Goal: Information Seeking & Learning: Learn about a topic

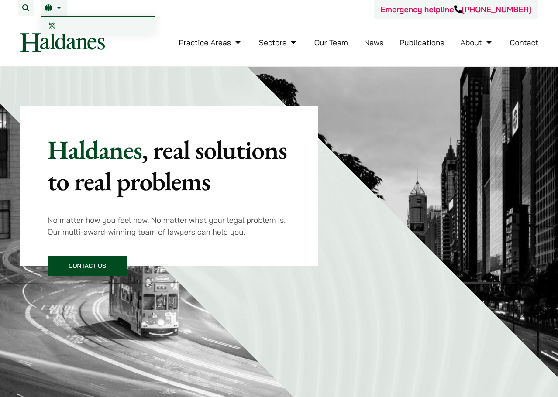
click at [58, 6] on link "EN" at bounding box center [54, 7] width 19 height 7
click at [55, 24] on span "繁" at bounding box center [51, 25] width 7 height 9
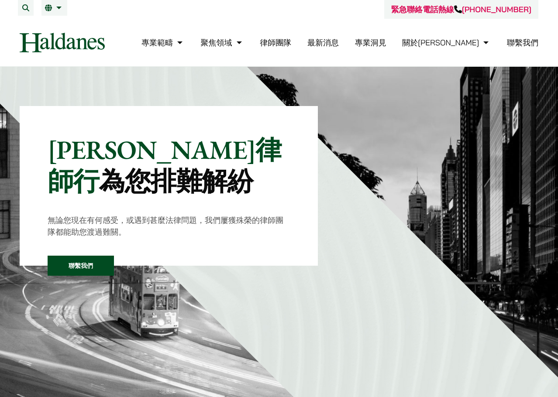
click at [291, 43] on link "律師團隊" at bounding box center [275, 43] width 31 height 10
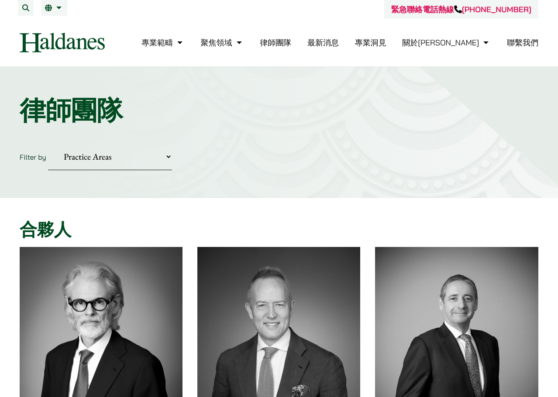
click at [351, 43] on ul "專業範疇 反壟斷和競爭法 民事訴訟及爭議解決 公司及商業業務 刑事辯護 欺詐、資產追踪和追討 知識產權 婚姻及家事法 傳媒、娛樂及體育事務 私人客戶 物業及物…" at bounding box center [339, 42] width 397 height 19
click at [291, 44] on link "律師團隊" at bounding box center [275, 43] width 31 height 10
click at [339, 43] on link "最新消息" at bounding box center [322, 43] width 31 height 10
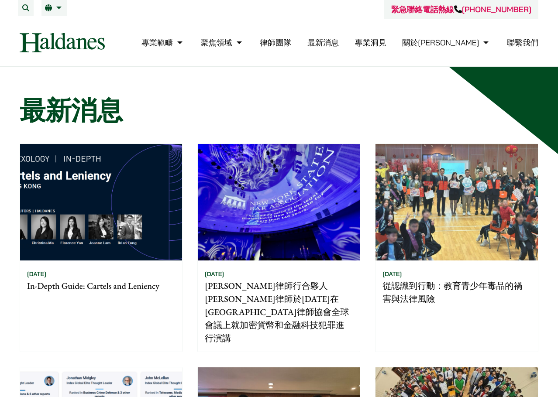
click at [386, 41] on link "專業洞見" at bounding box center [370, 43] width 31 height 10
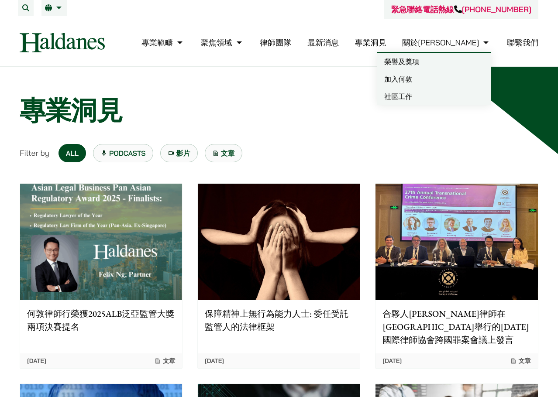
click at [535, 47] on link "聯繫我們" at bounding box center [522, 43] width 31 height 10
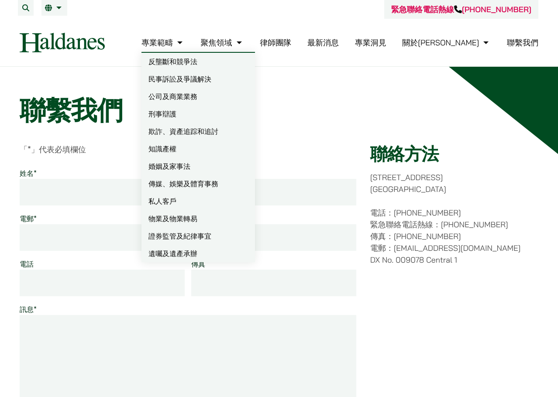
click at [185, 39] on link "專業範疇" at bounding box center [162, 43] width 43 height 10
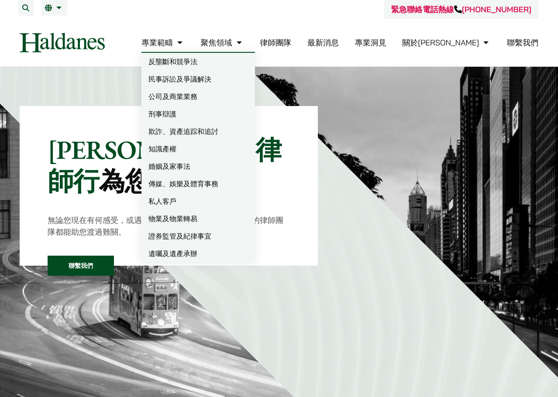
click at [291, 43] on link "律師團隊" at bounding box center [275, 43] width 31 height 10
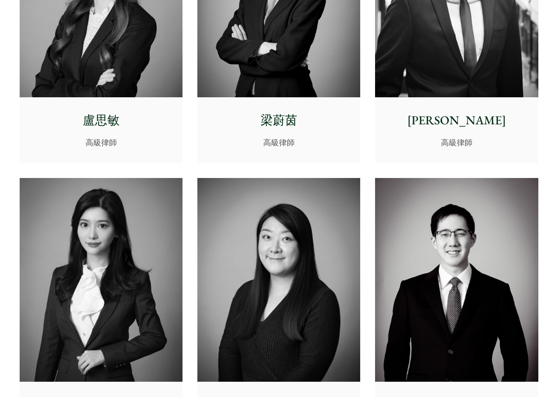
scroll to position [2532, 0]
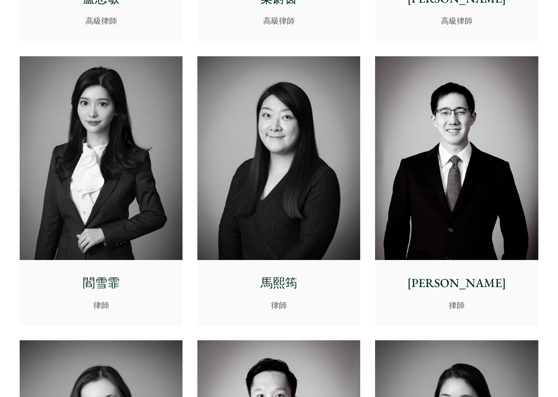
click at [112, 279] on p "閻雪霏" at bounding box center [101, 283] width 149 height 18
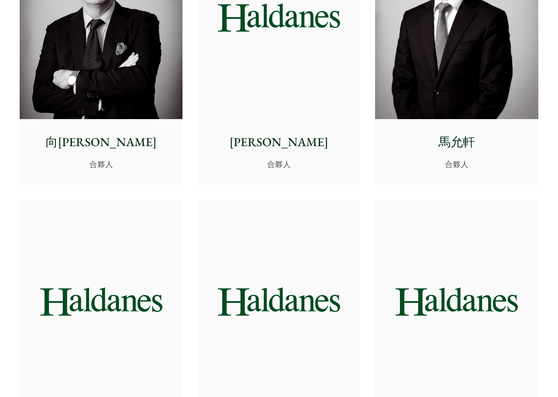
scroll to position [0, 0]
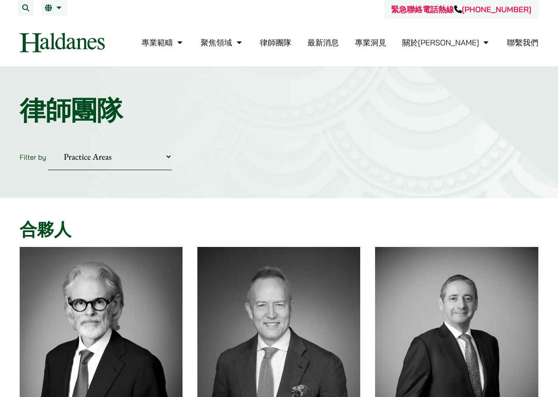
click at [386, 42] on link "專業洞見" at bounding box center [370, 43] width 31 height 10
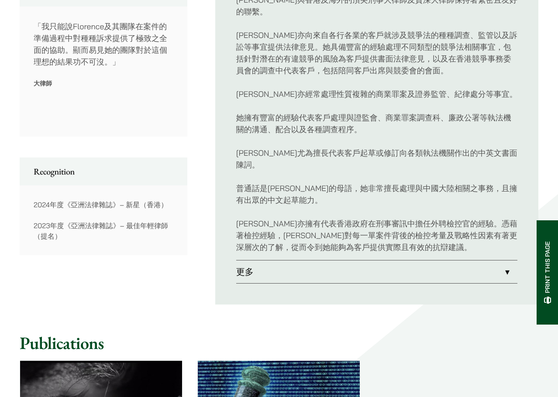
scroll to position [567, 0]
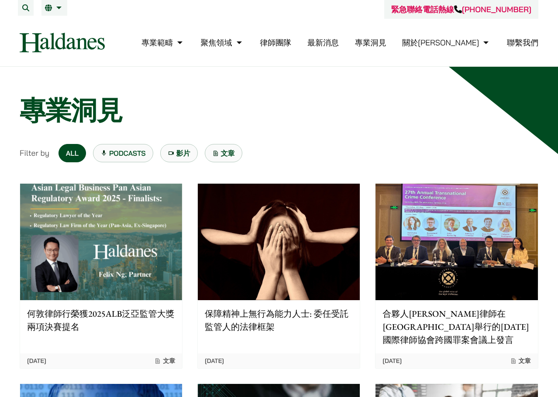
click at [339, 41] on link "最新消息" at bounding box center [322, 43] width 31 height 10
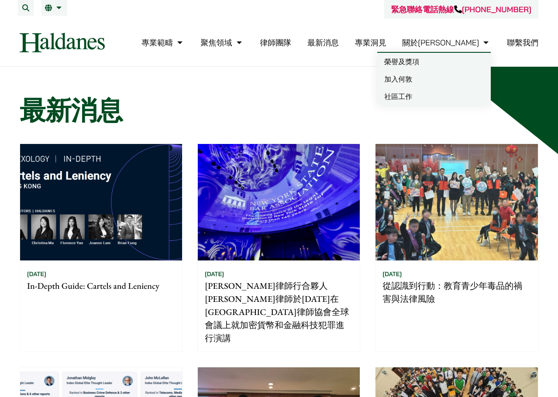
click at [400, 76] on link "加入何敦" at bounding box center [433, 78] width 113 height 17
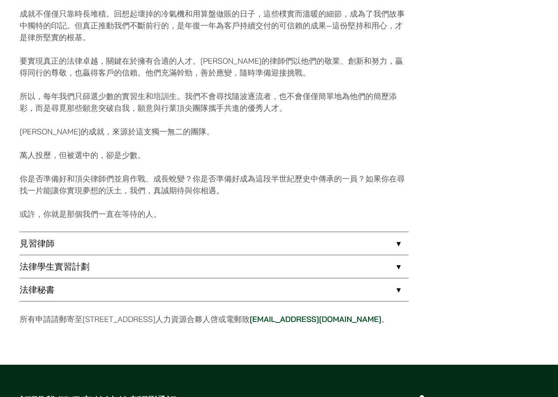
scroll to position [567, 0]
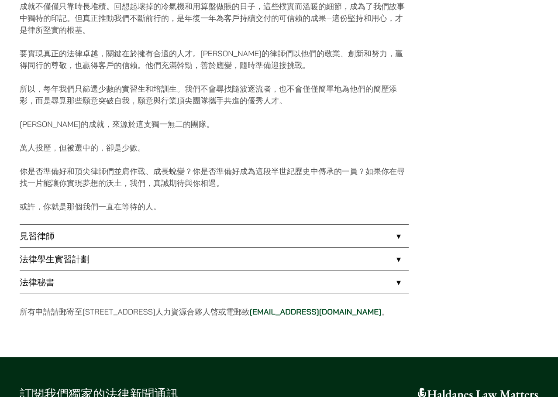
click at [150, 291] on link "法律秘書" at bounding box center [214, 282] width 389 height 23
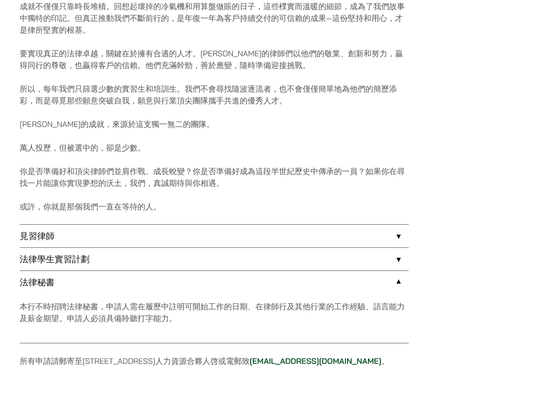
click at [187, 252] on link "法律學生實習計劃" at bounding box center [214, 259] width 389 height 23
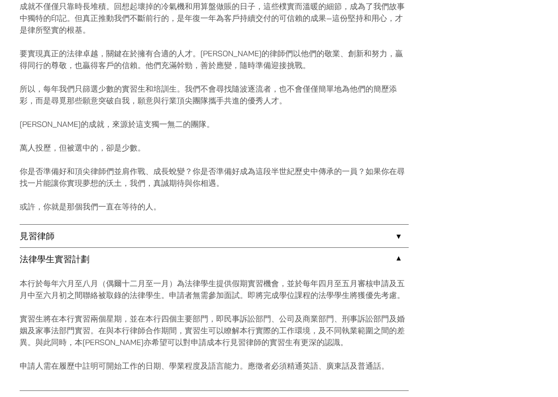
click at [202, 237] on link "見習律師" at bounding box center [214, 236] width 389 height 23
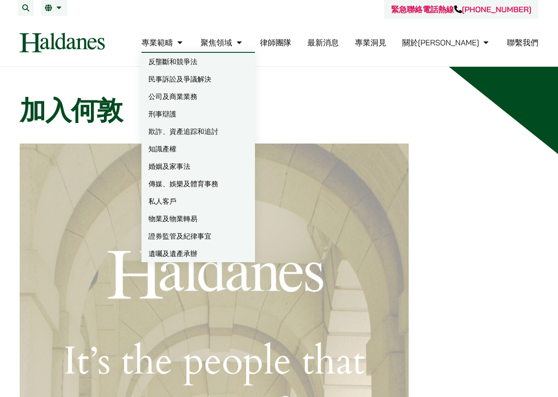
click at [241, 256] on link "遺囑及遺產承辦" at bounding box center [197, 253] width 113 height 17
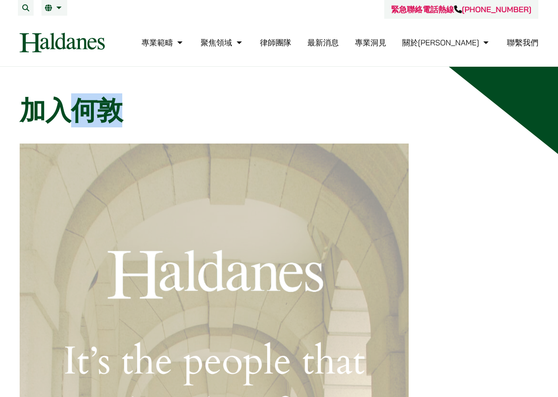
drag, startPoint x: 127, startPoint y: 103, endPoint x: 82, endPoint y: 107, distance: 45.6
click at [82, 107] on h1 "加入何敦" at bounding box center [279, 110] width 519 height 31
copy h1 "何敦"
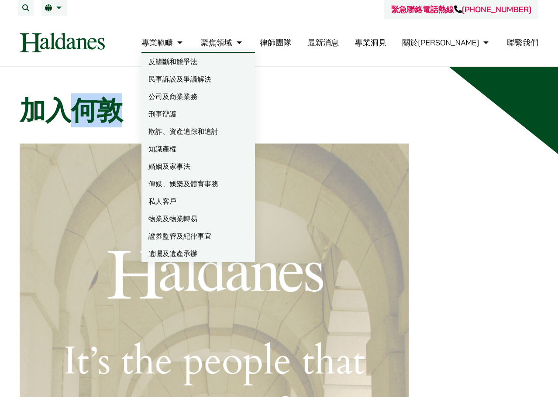
click at [291, 42] on link "律師團隊" at bounding box center [275, 43] width 31 height 10
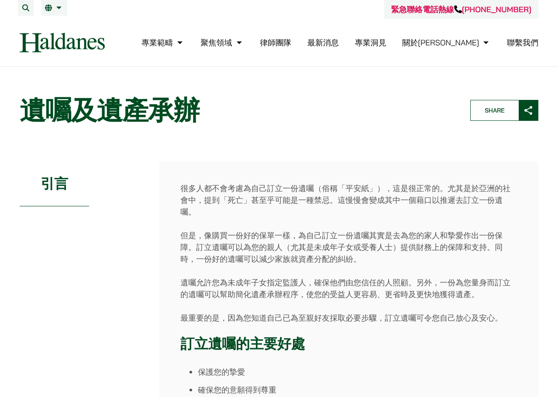
click at [291, 45] on link "律師團隊" at bounding box center [275, 43] width 31 height 10
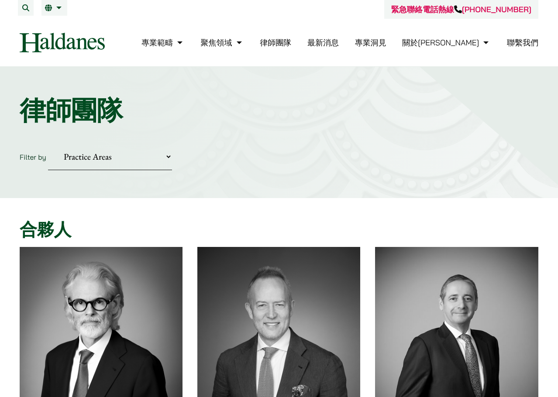
click at [433, 41] on ul "專業範疇 反壟斷和競爭法 民事訴訟及爭議解決 公司及商業業務 刑事辯護 欺詐、資產追踪和追討 知識產權 婚姻及家事法 傳媒、娛樂及體育事務 私人客戶 物業及物…" at bounding box center [339, 42] width 397 height 19
click at [386, 45] on link "專業洞見" at bounding box center [370, 43] width 31 height 10
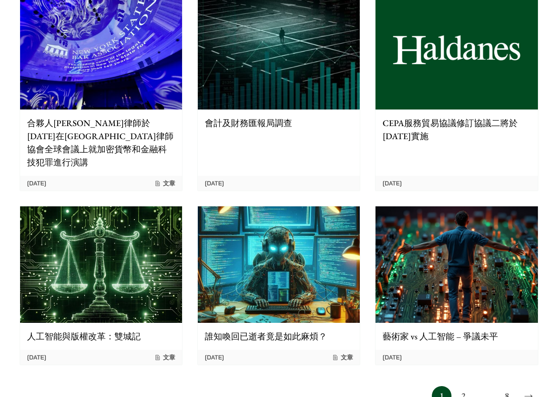
scroll to position [611, 0]
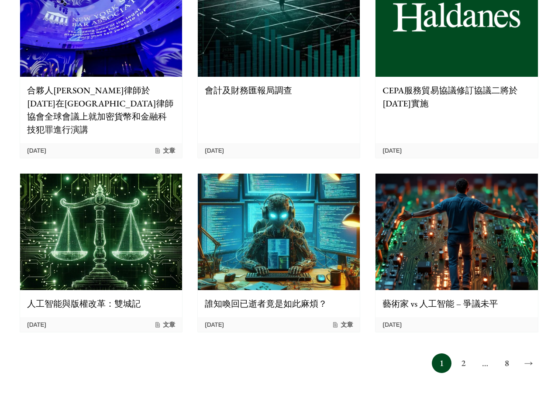
click at [455, 354] on link "2" at bounding box center [464, 364] width 20 height 20
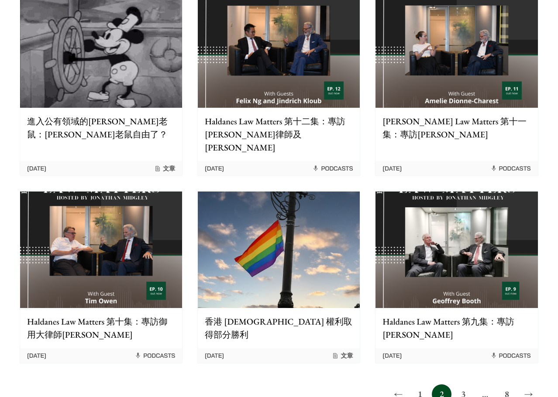
scroll to position [829, 0]
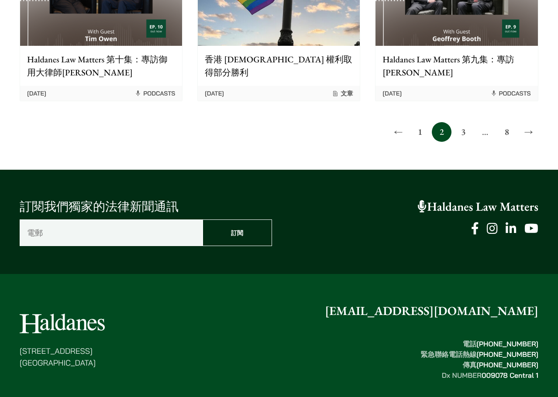
click at [461, 122] on link "3" at bounding box center [464, 132] width 20 height 20
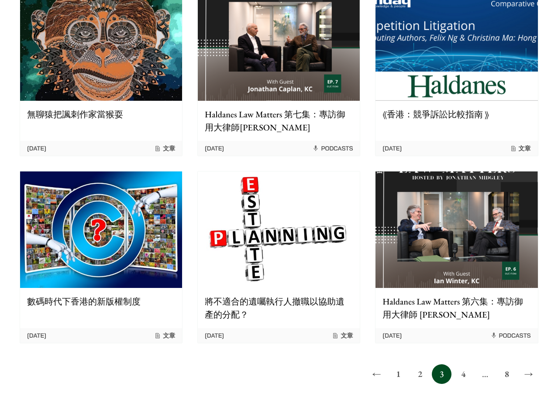
scroll to position [611, 0]
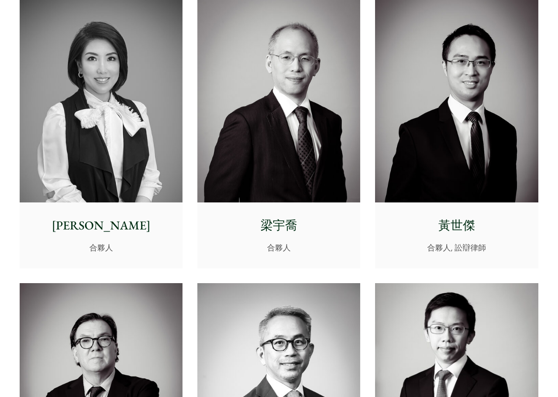
scroll to position [784, 0]
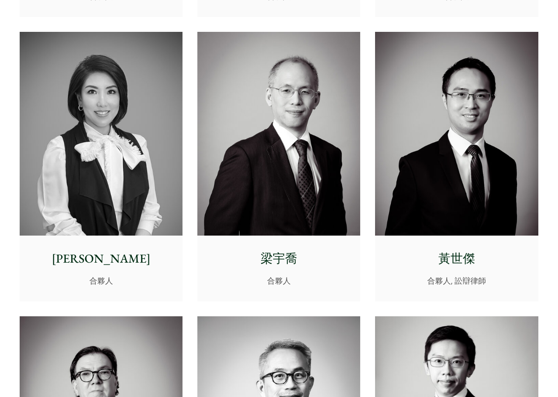
click at [480, 250] on p "黃世傑" at bounding box center [456, 259] width 149 height 18
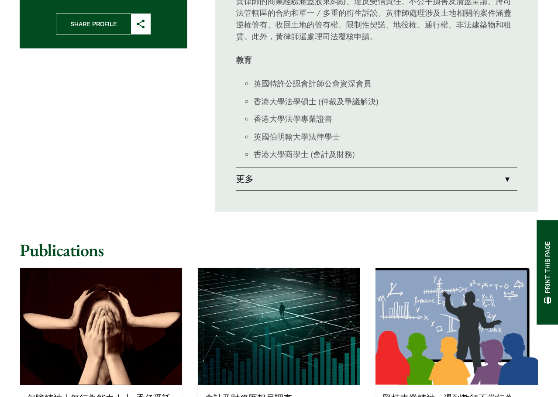
scroll to position [437, 0]
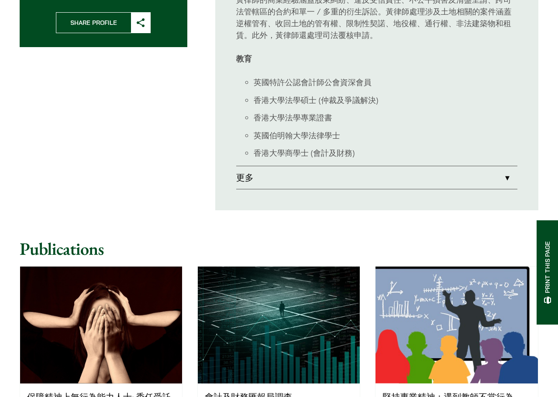
click at [427, 175] on link "更多" at bounding box center [376, 177] width 281 height 23
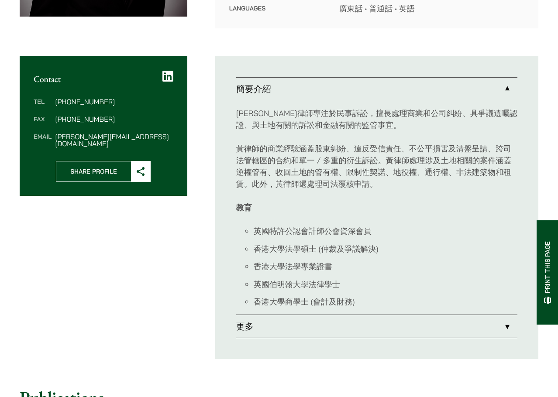
scroll to position [82, 0]
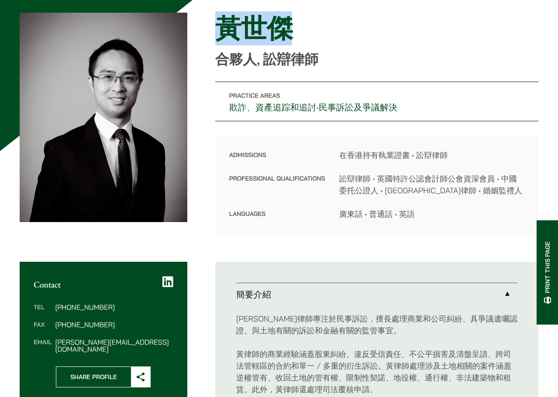
drag, startPoint x: 298, startPoint y: 25, endPoint x: 287, endPoint y: 35, distance: 15.1
click at [210, 24] on div "Home » Lawyers » 黃世傑 黃世傑 合夥人, 訟辯律師 Practice Areas 欺詐、資產追踪和追討 • 民事訴訟及爭議解決 Admiss…" at bounding box center [279, 123] width 519 height 221
click at [366, 45] on div "Home » Lawyers » 黃世傑 黃世傑 合夥人, 訟辯律師" at bounding box center [376, 40] width 323 height 55
drag, startPoint x: 332, startPoint y: 57, endPoint x: 215, endPoint y: 21, distance: 122.6
click at [215, 21] on div "Home » Lawyers » 黃世傑 黃世傑 合夥人, 訟辯律師" at bounding box center [376, 40] width 323 height 55
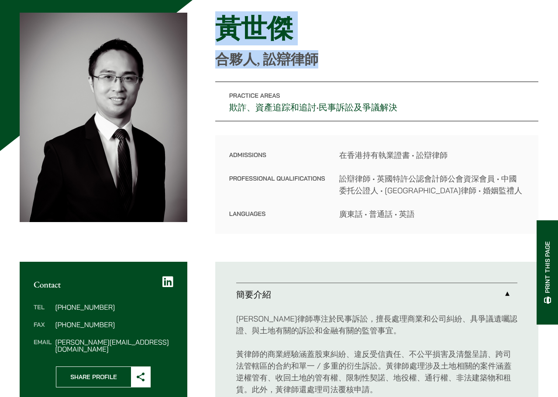
copy div "黃世傑 合夥人, 訟辯律師"
